Goal: Task Accomplishment & Management: Manage account settings

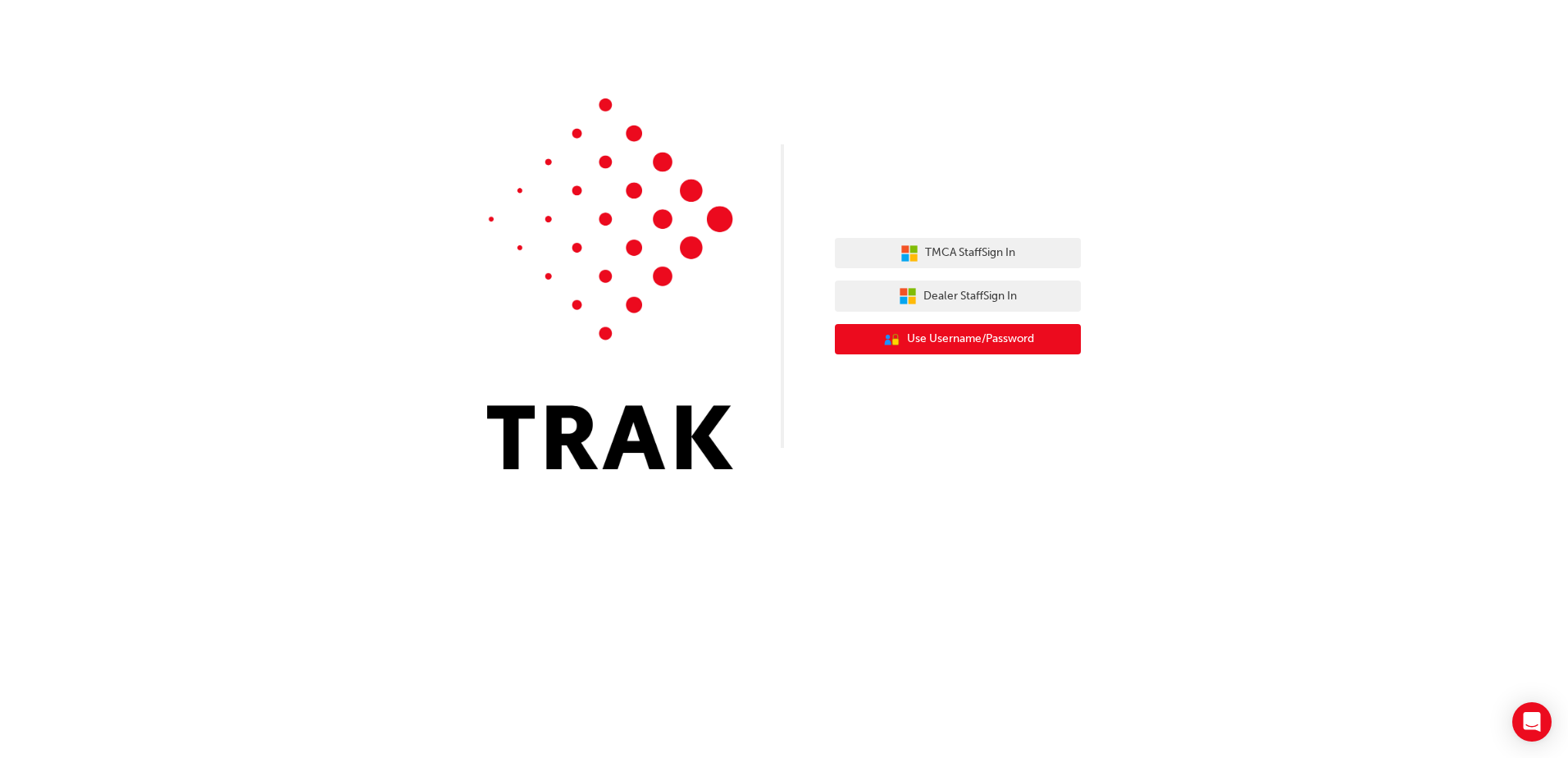
click at [959, 334] on span "Use Username/Password" at bounding box center [970, 339] width 127 height 19
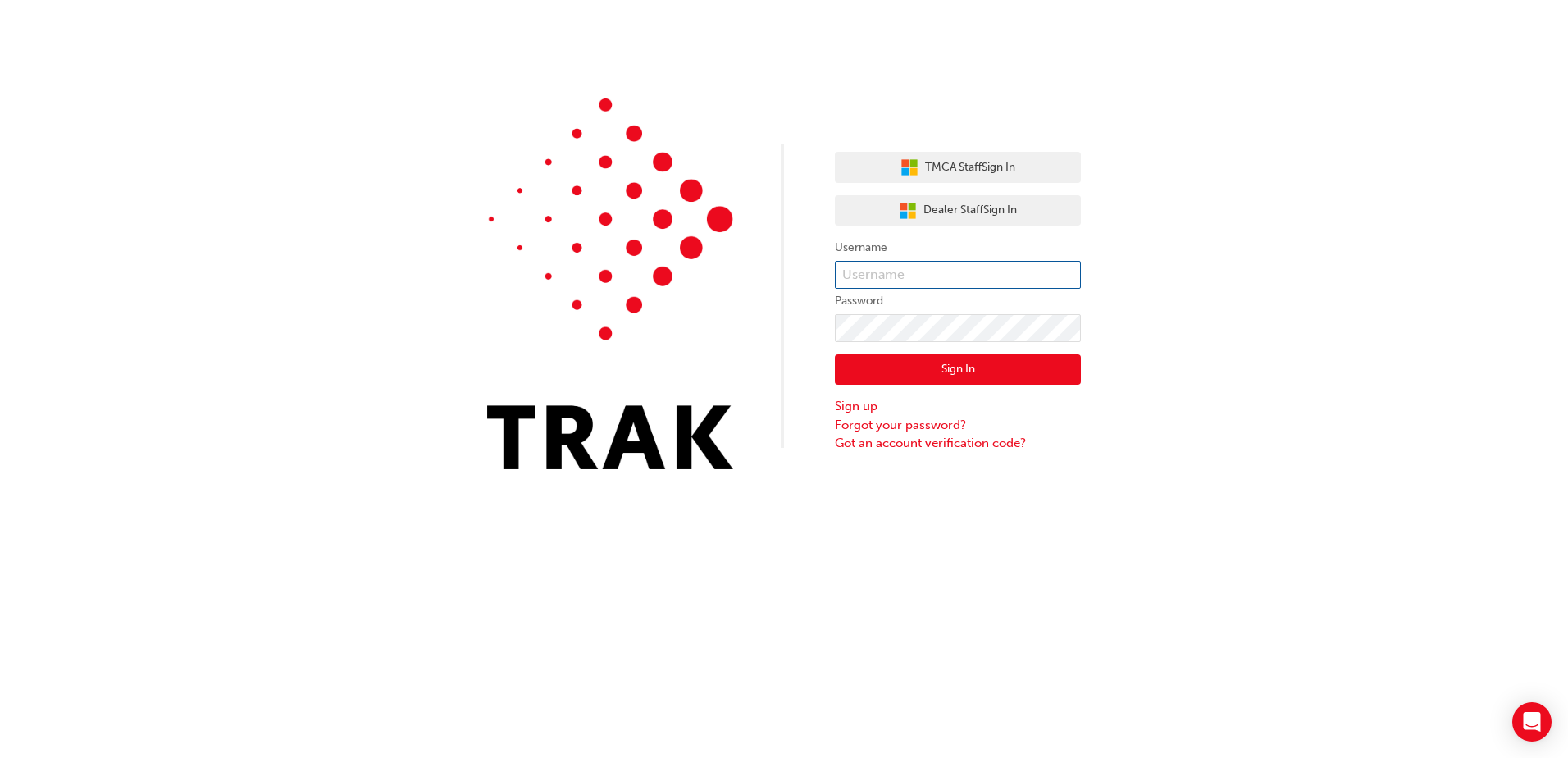
click at [940, 273] on input "text" at bounding box center [957, 275] width 246 height 27
type input "jamie.walters@canberratoyota.com.au"
click button "Sign In" at bounding box center [957, 370] width 246 height 31
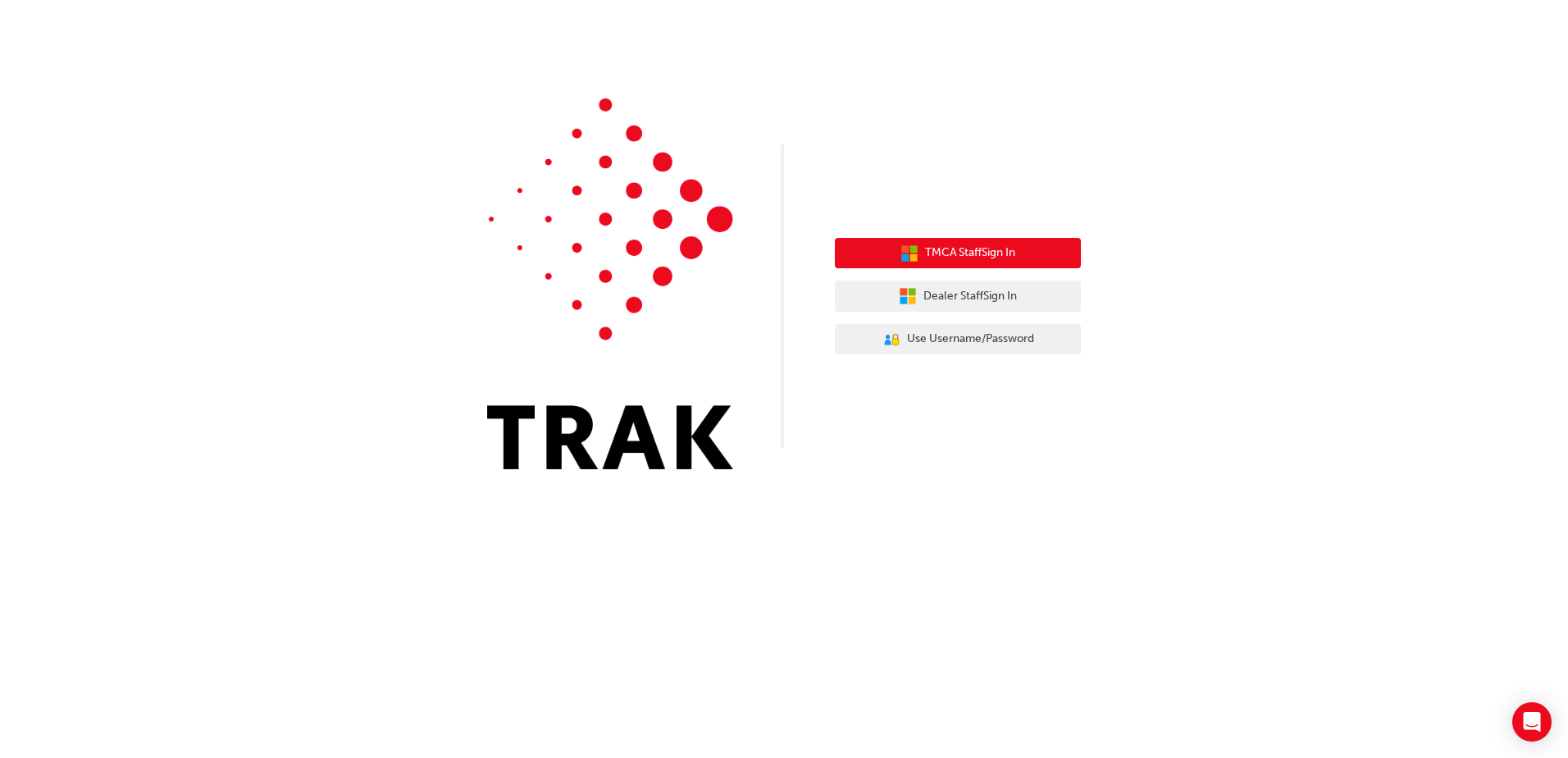
click at [953, 250] on span "TMCA Staff Sign In" at bounding box center [970, 253] width 91 height 19
click at [981, 252] on span "TMCA Staff Sign In" at bounding box center [970, 253] width 91 height 19
